Goal: Task Accomplishment & Management: Use online tool/utility

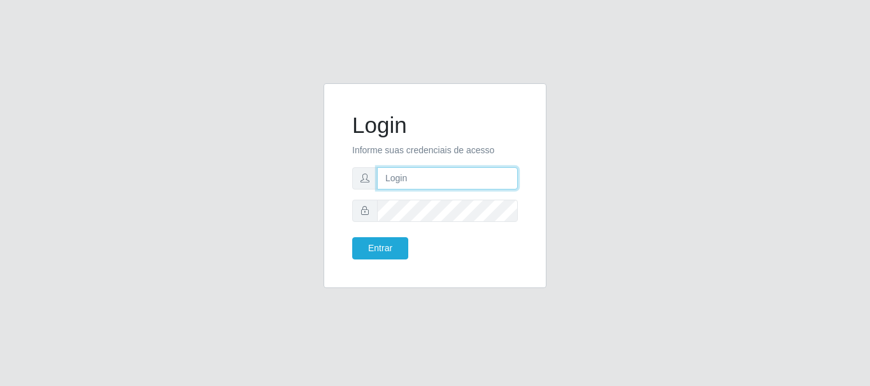
click at [433, 179] on input "text" at bounding box center [447, 178] width 141 height 22
type input "ritaiwof@b5"
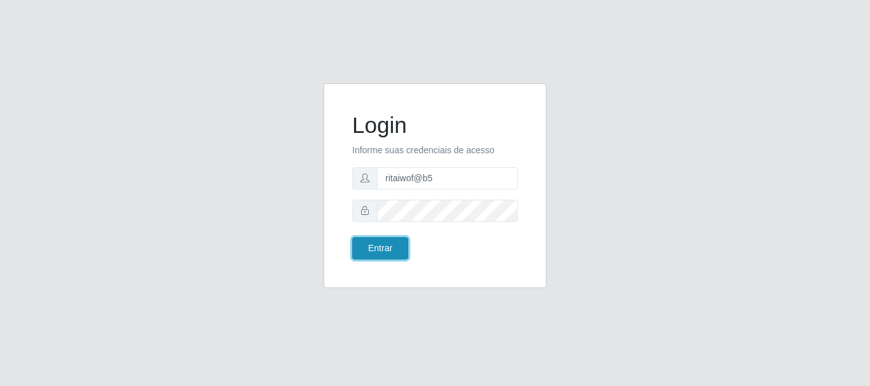
click at [380, 253] on button "Entrar" at bounding box center [380, 249] width 56 height 22
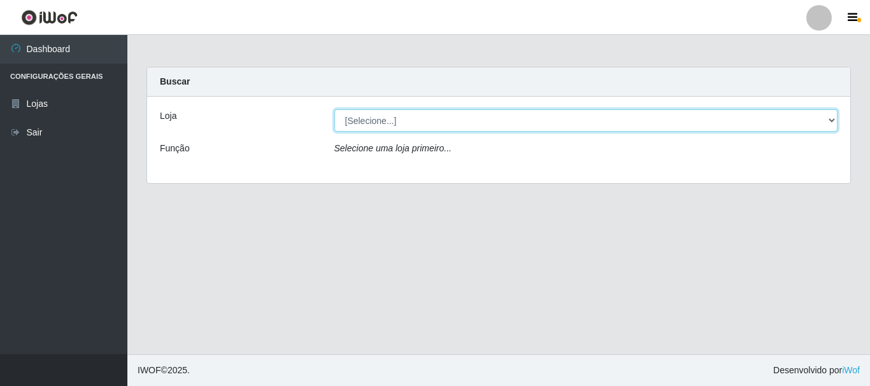
click at [830, 120] on select "[Selecione...] Bemais Supermercados - B5 Anatólia" at bounding box center [586, 121] width 504 height 22
select select "405"
click at [334, 110] on select "[Selecione...] Bemais Supermercados - B5 Anatólia" at bounding box center [586, 121] width 504 height 22
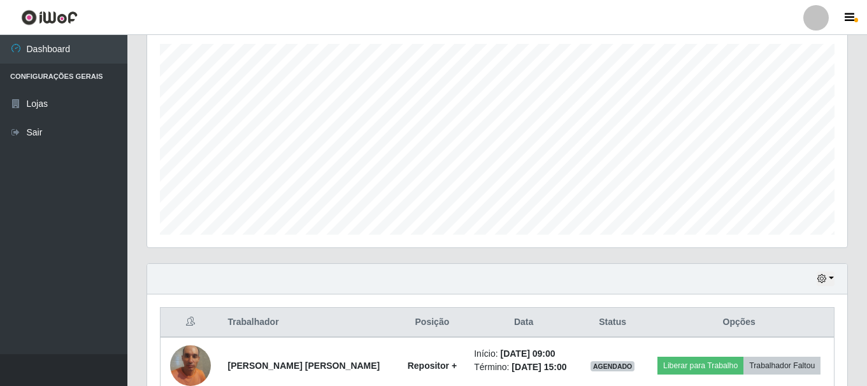
scroll to position [218, 0]
